Goal: Information Seeking & Learning: Learn about a topic

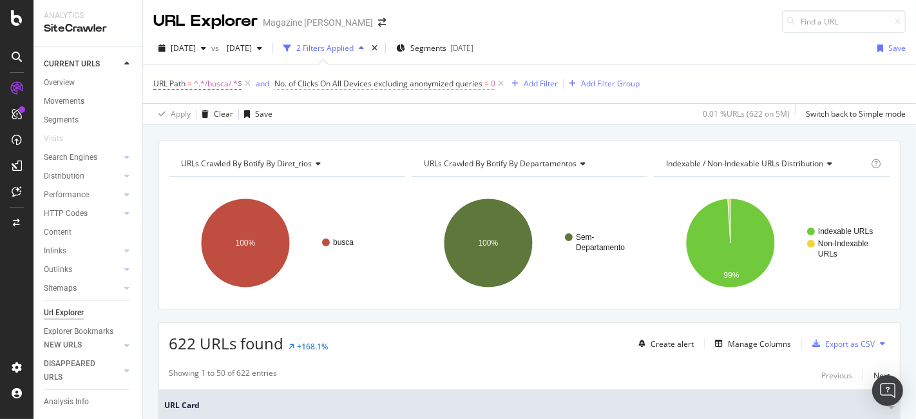
click at [460, 78] on span "No. of Clicks On All Devices excluding anonymized queries" at bounding box center [379, 83] width 208 height 11
click at [196, 47] on span "[DATE]" at bounding box center [183, 48] width 25 height 11
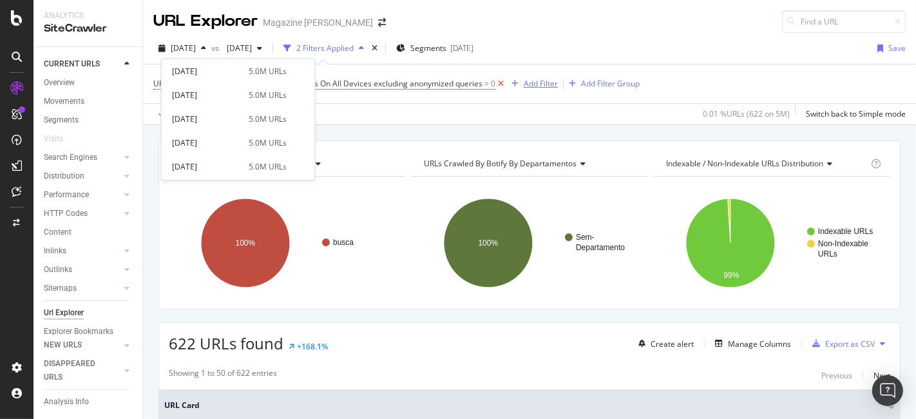
click at [508, 81] on div "button" at bounding box center [515, 84] width 17 height 8
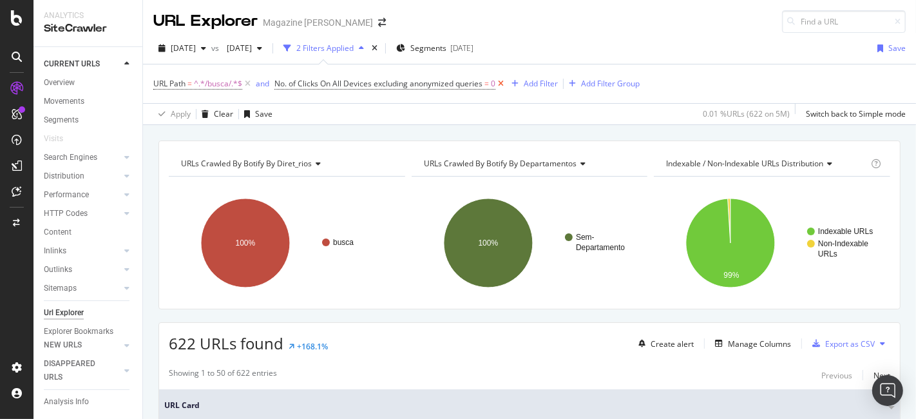
click at [501, 81] on icon at bounding box center [501, 83] width 11 height 13
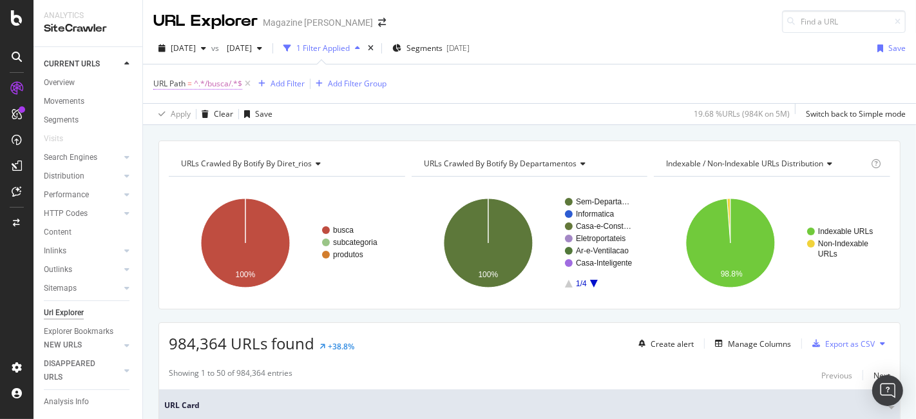
click at [218, 86] on span "^.*/busca/.*$" at bounding box center [218, 84] width 48 height 18
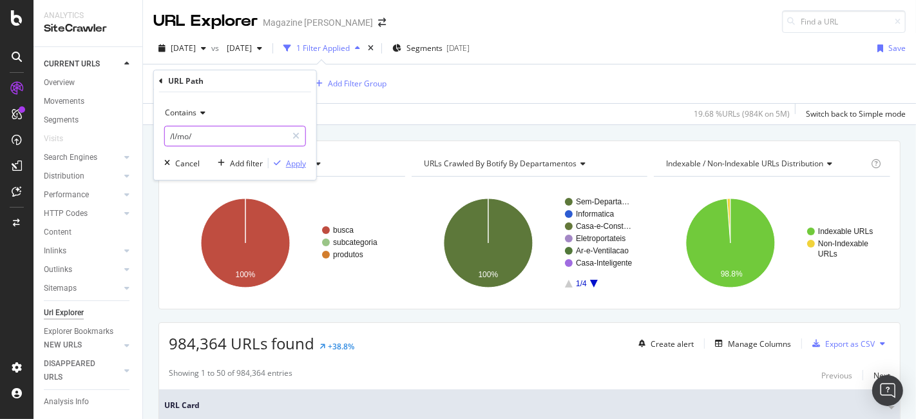
type input "/l/mo/"
click at [298, 168] on div "Apply" at bounding box center [296, 163] width 20 height 11
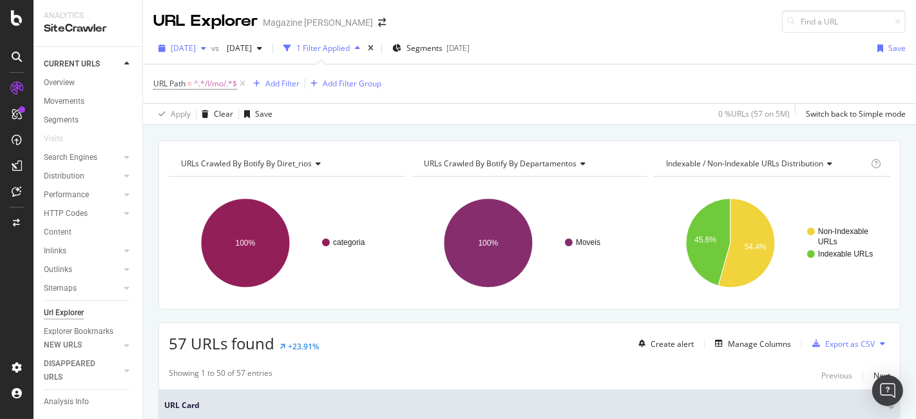
click at [196, 43] on span "[DATE]" at bounding box center [183, 48] width 25 height 11
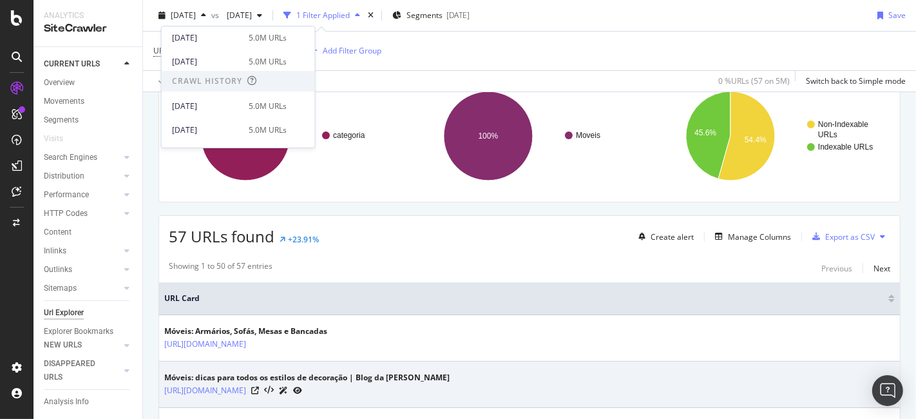
scroll to position [215, 0]
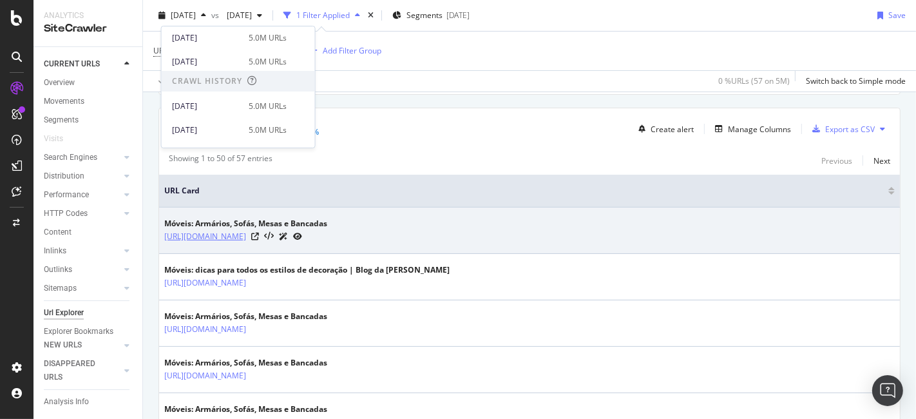
click at [246, 237] on link "https://www.magazineluiza.com.br/moveis/l/mo/" at bounding box center [205, 236] width 82 height 13
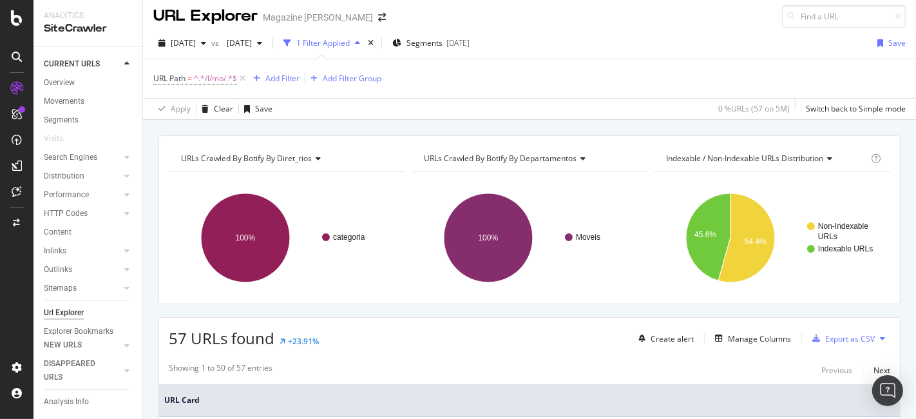
scroll to position [0, 0]
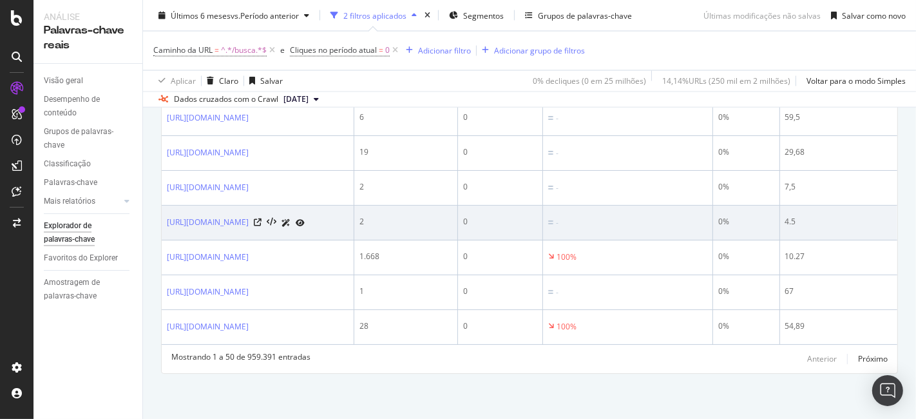
scroll to position [2340, 0]
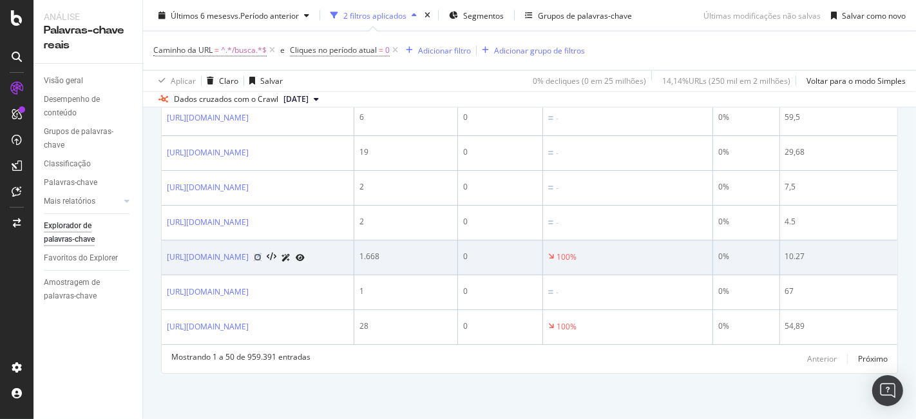
click at [262, 253] on icon at bounding box center [258, 257] width 8 height 8
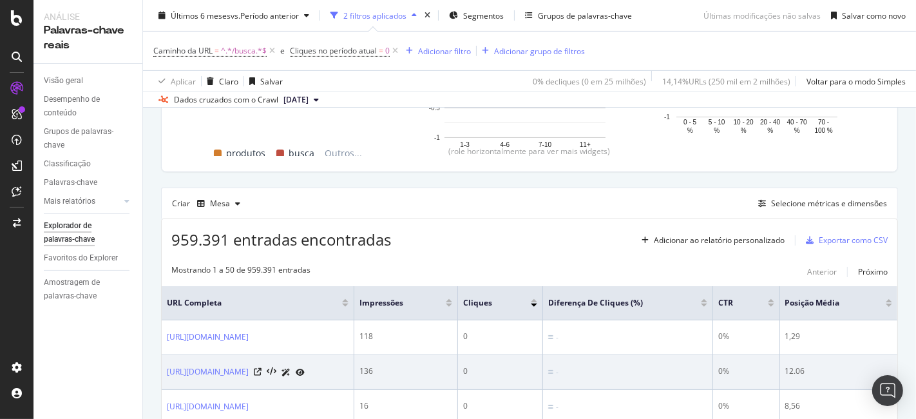
scroll to position [407, 0]
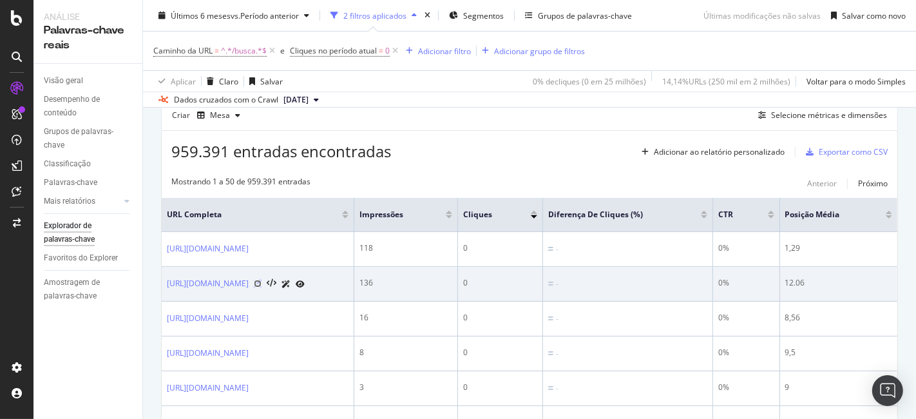
click at [262, 287] on icon at bounding box center [258, 284] width 8 height 8
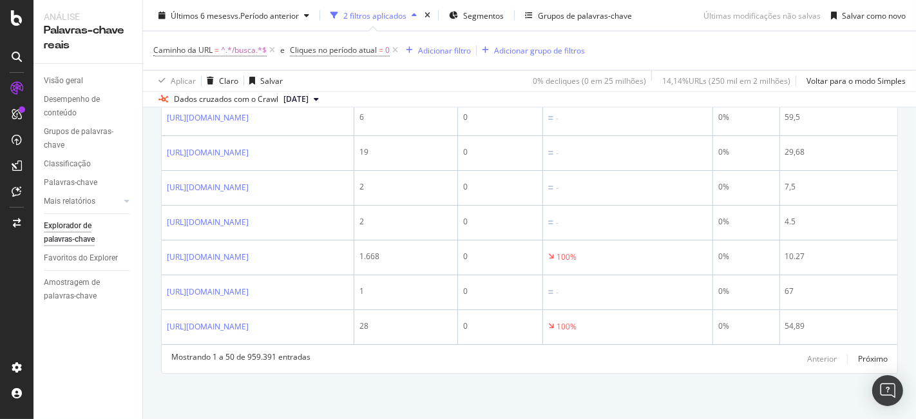
scroll to position [2340, 0]
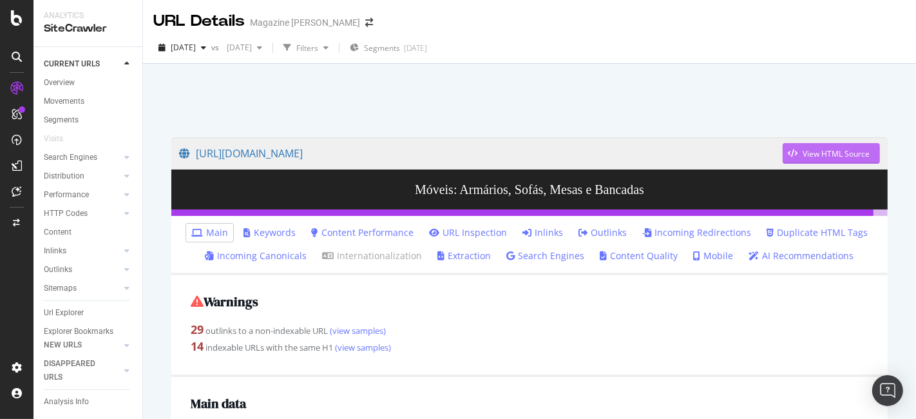
click at [813, 155] on div "View HTML Source" at bounding box center [836, 153] width 67 height 11
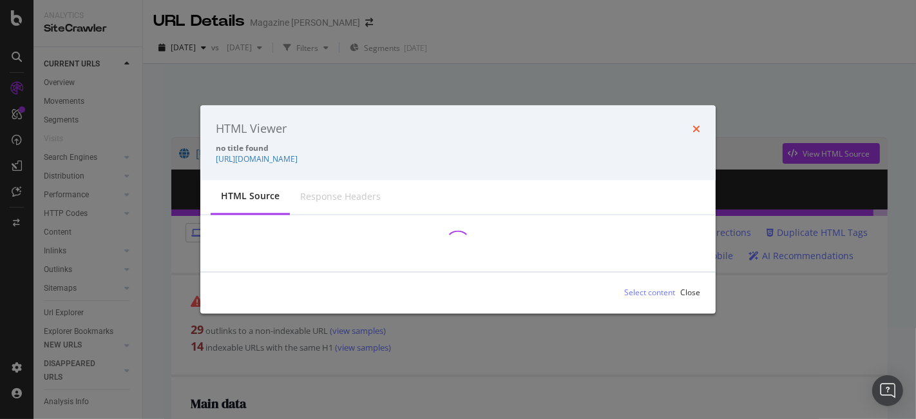
click at [697, 128] on icon "times" at bounding box center [697, 129] width 8 height 10
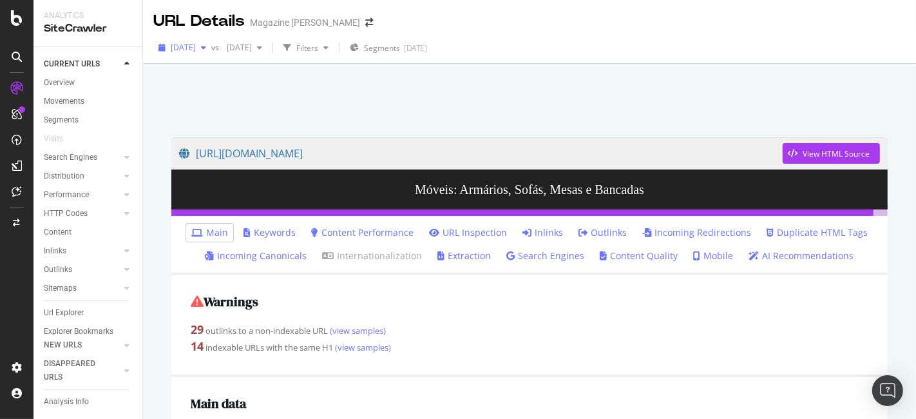
click at [195, 48] on span "[DATE]" at bounding box center [183, 47] width 25 height 11
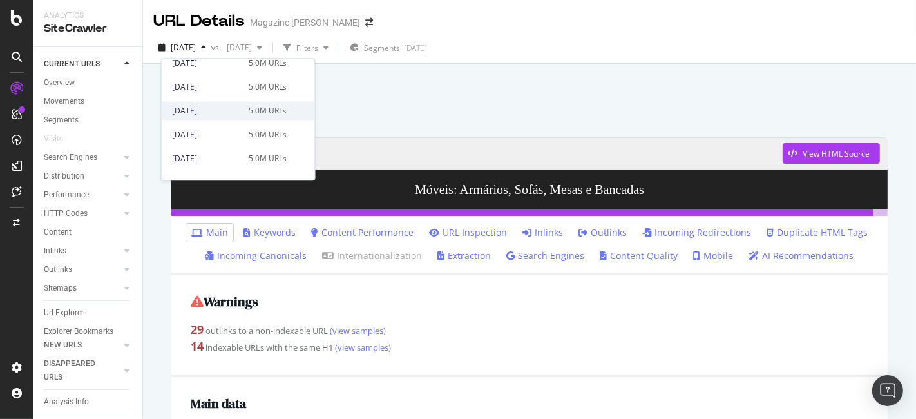
scroll to position [358, 0]
click at [220, 143] on div "2024 Nov. 23rd 5.0M URLs" at bounding box center [238, 138] width 153 height 19
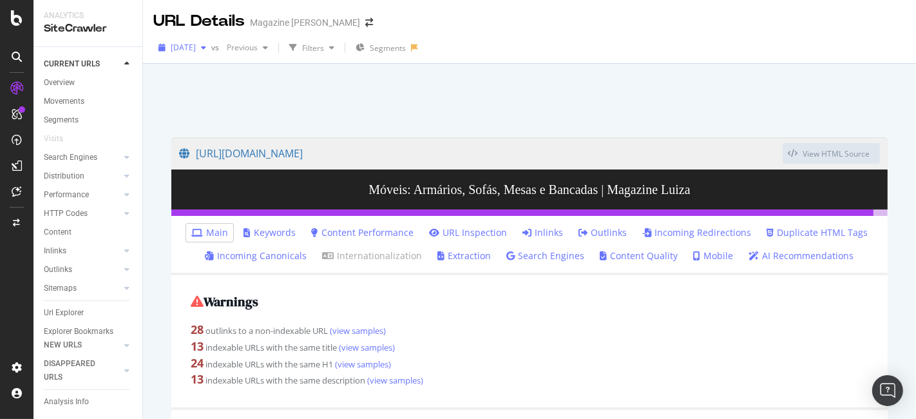
click at [206, 44] on icon "button" at bounding box center [203, 48] width 5 height 8
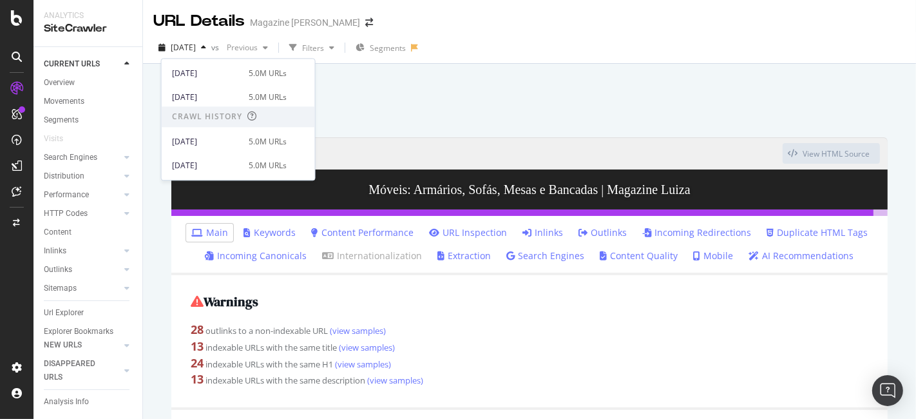
scroll to position [215, 0]
click at [213, 100] on div "2025 Jun. 28th 5.0M URLs" at bounding box center [238, 93] width 153 height 19
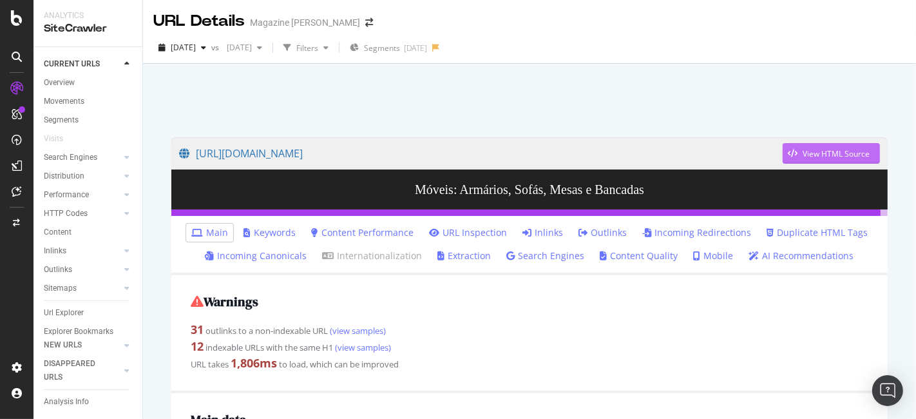
click at [845, 160] on div "View HTML Source" at bounding box center [826, 153] width 87 height 19
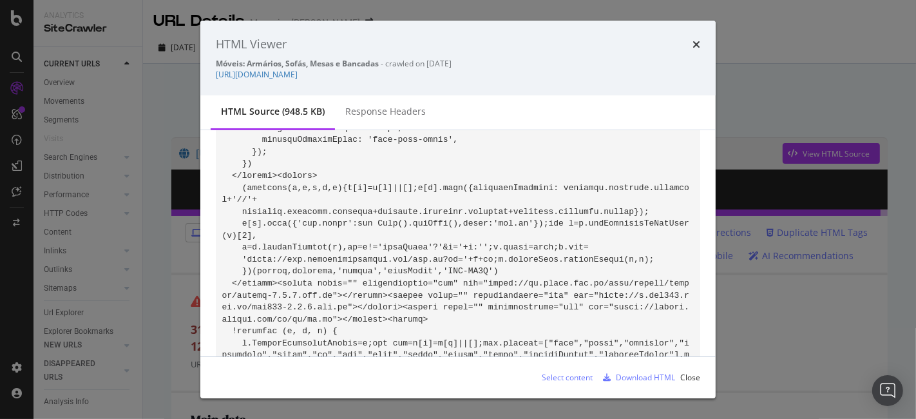
scroll to position [716, 0]
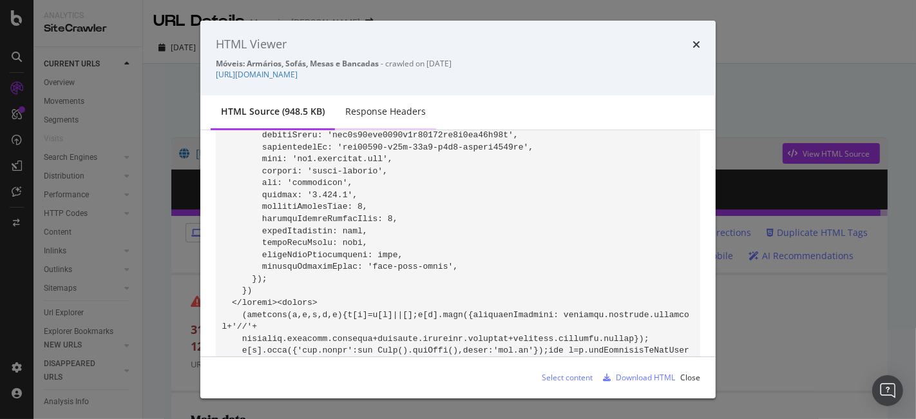
click at [400, 122] on div "Response Headers" at bounding box center [385, 112] width 101 height 35
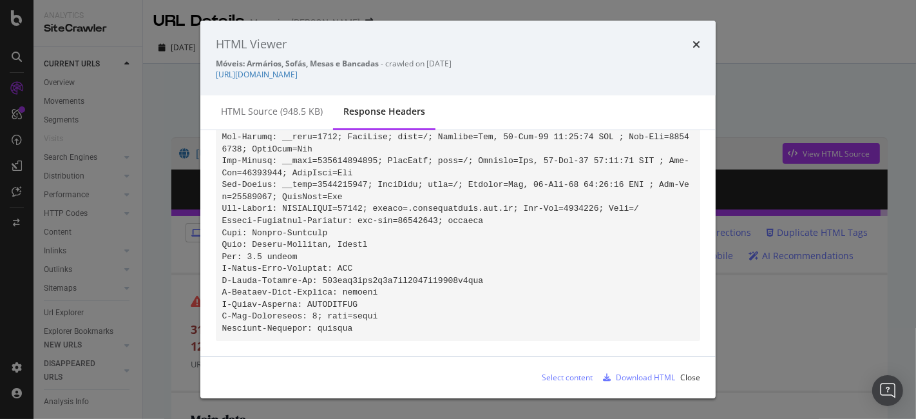
scroll to position [427, 0]
click at [287, 117] on div "HTML source (948.5 KB)" at bounding box center [272, 111] width 102 height 13
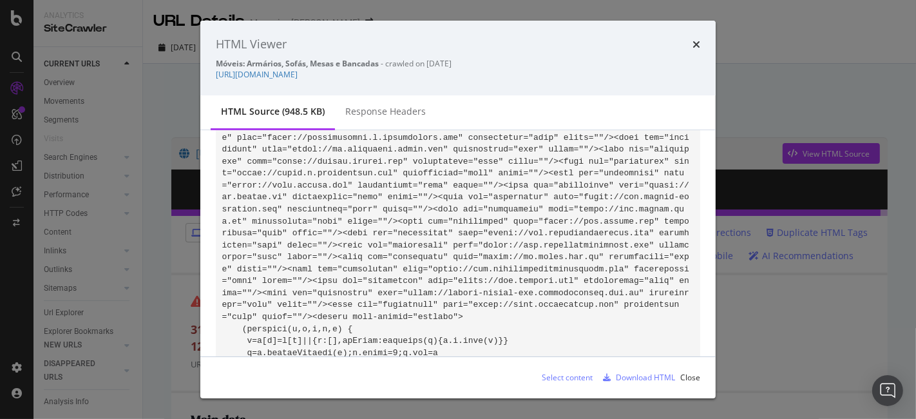
scroll to position [716, 0]
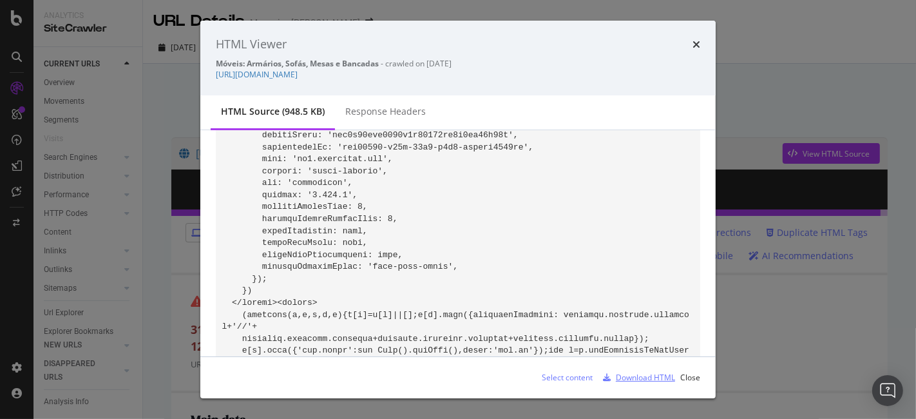
click at [620, 378] on div "Download HTML" at bounding box center [645, 377] width 59 height 11
